Goal: Transaction & Acquisition: Download file/media

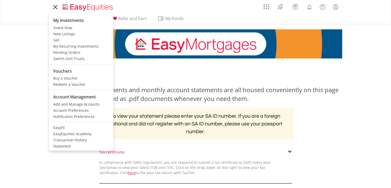
click at [56, 7] on icon at bounding box center [55, 7] width 7 height 6
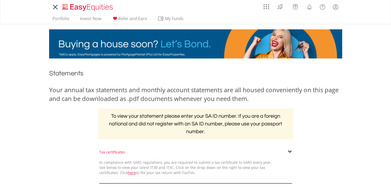
click at [56, 6] on icon at bounding box center [55, 7] width 4 height 4
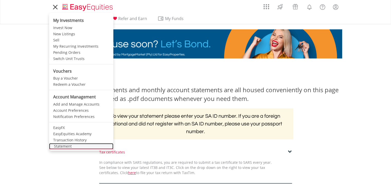
click at [69, 147] on link "Statement" at bounding box center [81, 146] width 64 height 6
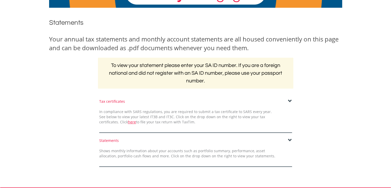
scroll to position [51, 0]
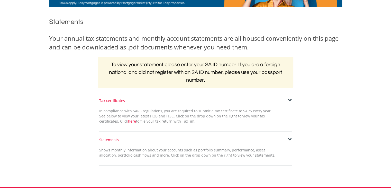
click at [290, 99] on span at bounding box center [290, 100] width 4 height 4
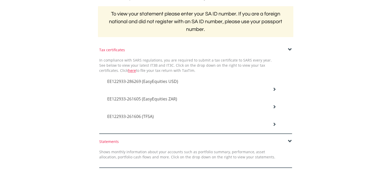
scroll to position [103, 0]
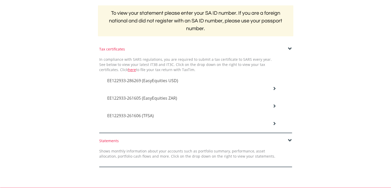
click at [274, 87] on icon at bounding box center [274, 88] width 4 height 4
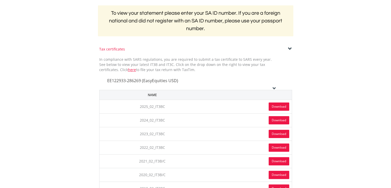
click at [278, 106] on link "Download" at bounding box center [279, 106] width 21 height 8
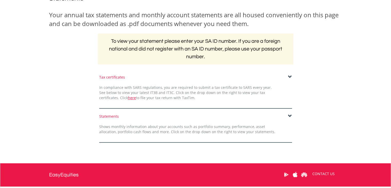
scroll to position [77, 0]
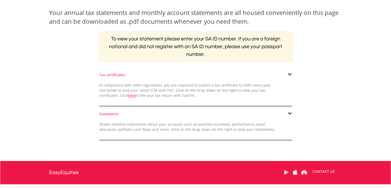
click at [290, 73] on span at bounding box center [290, 74] width 4 height 4
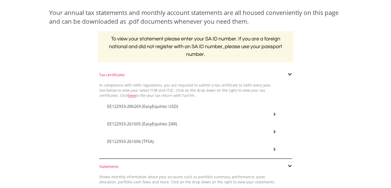
click at [275, 116] on icon at bounding box center [274, 114] width 4 height 4
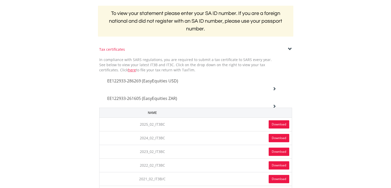
scroll to position [103, 0]
click at [277, 123] on link "Download" at bounding box center [279, 124] width 21 height 8
click at [275, 90] on icon at bounding box center [274, 88] width 4 height 4
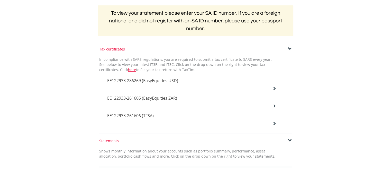
click at [273, 90] on icon at bounding box center [274, 88] width 4 height 4
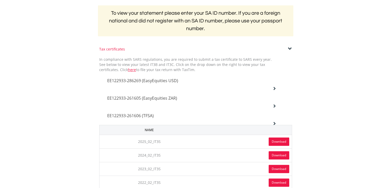
click at [276, 142] on link "Download" at bounding box center [279, 141] width 21 height 8
